Goal: Transaction & Acquisition: Purchase product/service

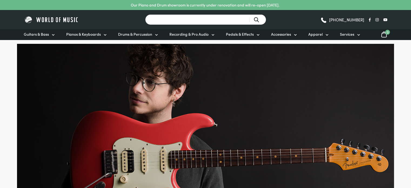
click at [186, 21] on input "Search for a product ..." at bounding box center [205, 19] width 121 height 11
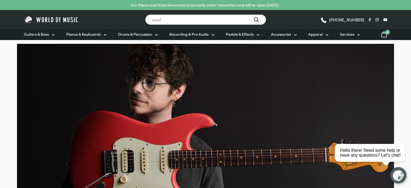
type input "ms57"
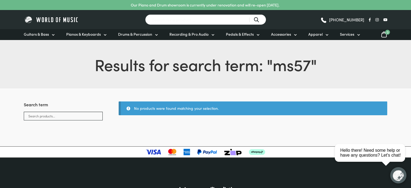
click at [196, 21] on input "Search for a product ..." at bounding box center [205, 19] width 121 height 11
click at [192, 21] on input "Search for a product ..." at bounding box center [205, 19] width 121 height 11
type input "SM57"
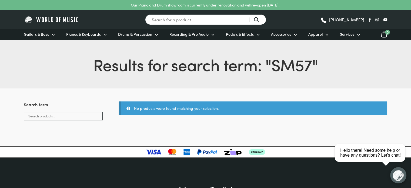
click at [35, 16] on img at bounding box center [51, 19] width 55 height 8
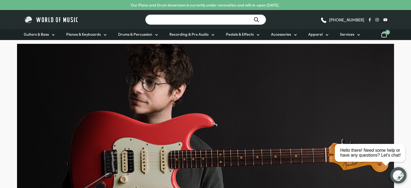
click at [164, 23] on input "Search for a product ..." at bounding box center [205, 19] width 121 height 11
type input "SM57"
